Goal: Information Seeking & Learning: Learn about a topic

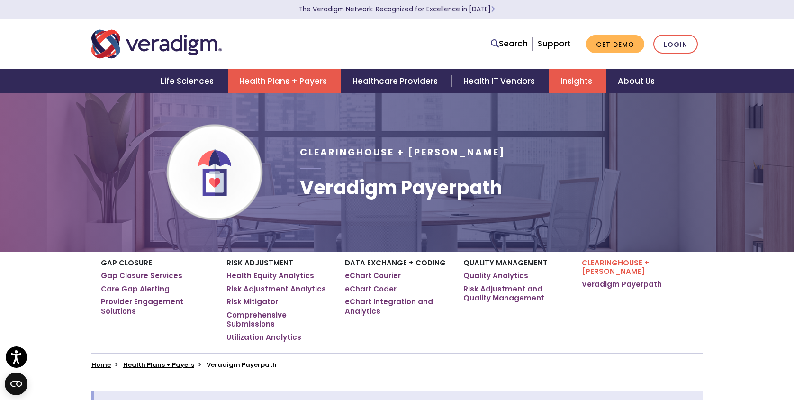
click at [576, 84] on link "Insights" at bounding box center [577, 81] width 57 height 24
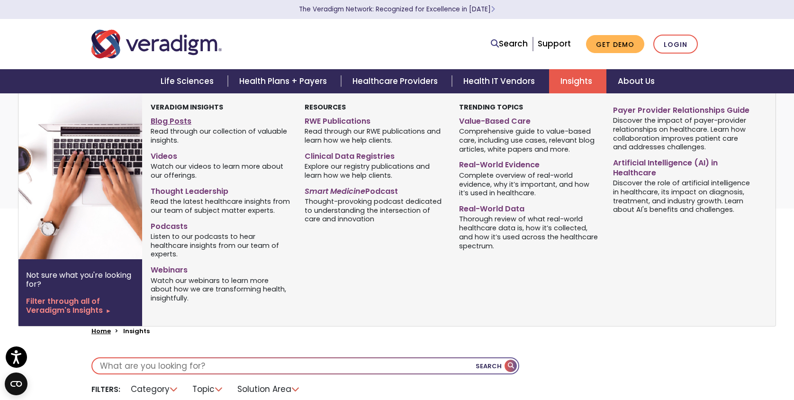
click at [177, 121] on link "Blog Posts" at bounding box center [221, 120] width 140 height 14
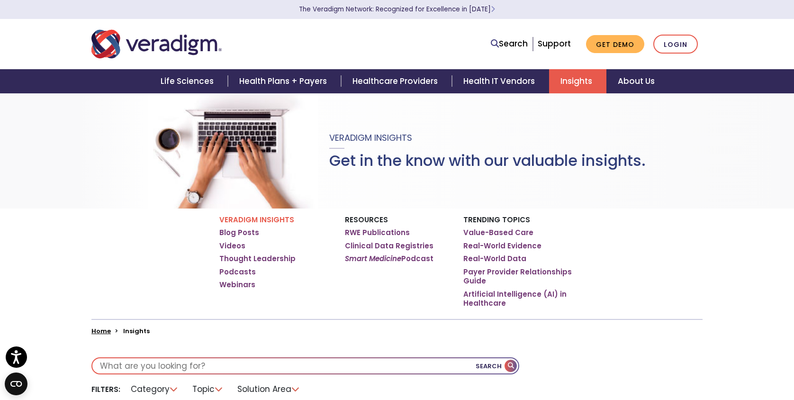
click at [575, 79] on link "Insights" at bounding box center [577, 81] width 57 height 24
